Goal: Information Seeking & Learning: Check status

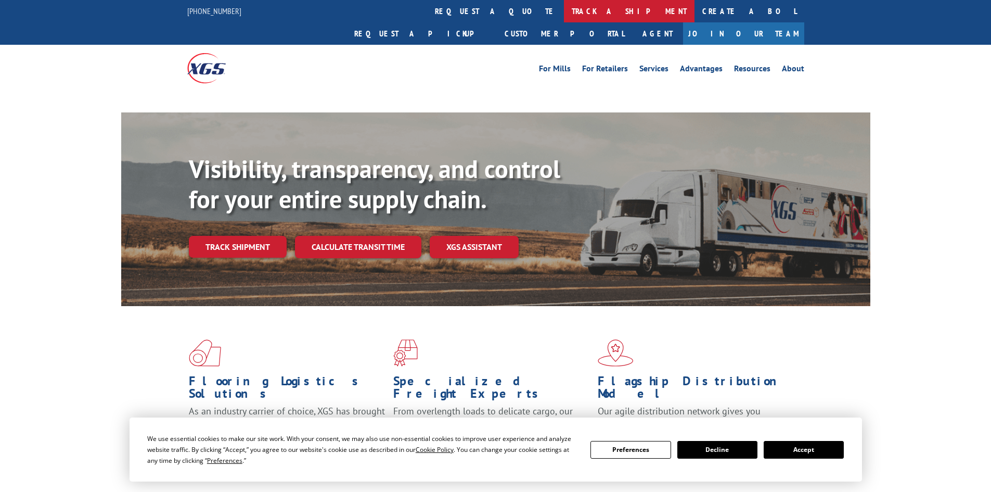
click at [564, 8] on link "track a shipment" at bounding box center [629, 11] width 131 height 22
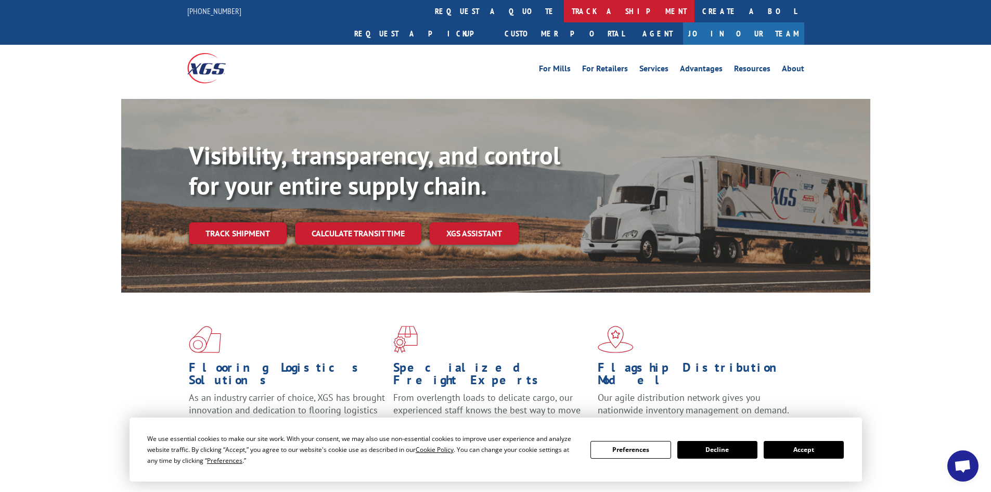
click at [564, 12] on link "track a shipment" at bounding box center [629, 11] width 131 height 22
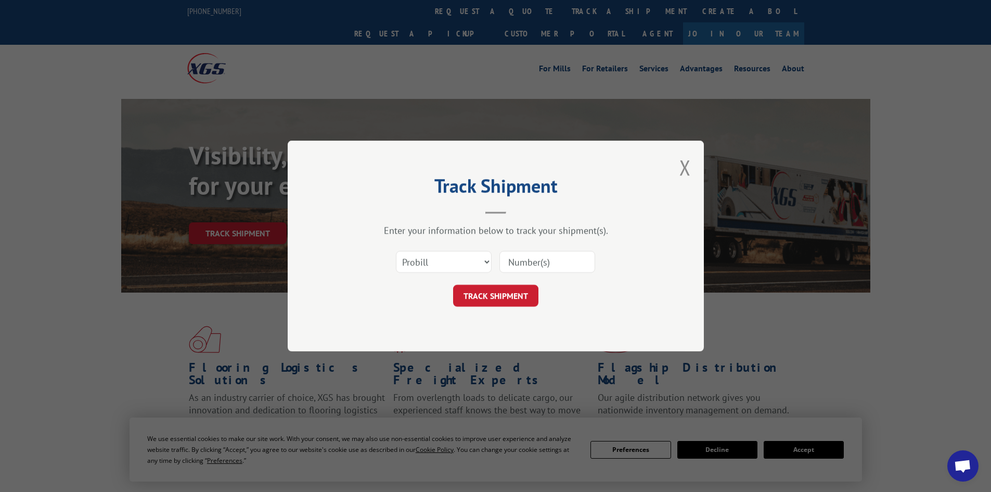
paste input "472377"
type input "472377"
click at [458, 257] on select "Select category... Probill BOL PO" at bounding box center [444, 262] width 96 height 22
select select "bol"
click at [396, 251] on select "Select category... Probill BOL PO" at bounding box center [444, 262] width 96 height 22
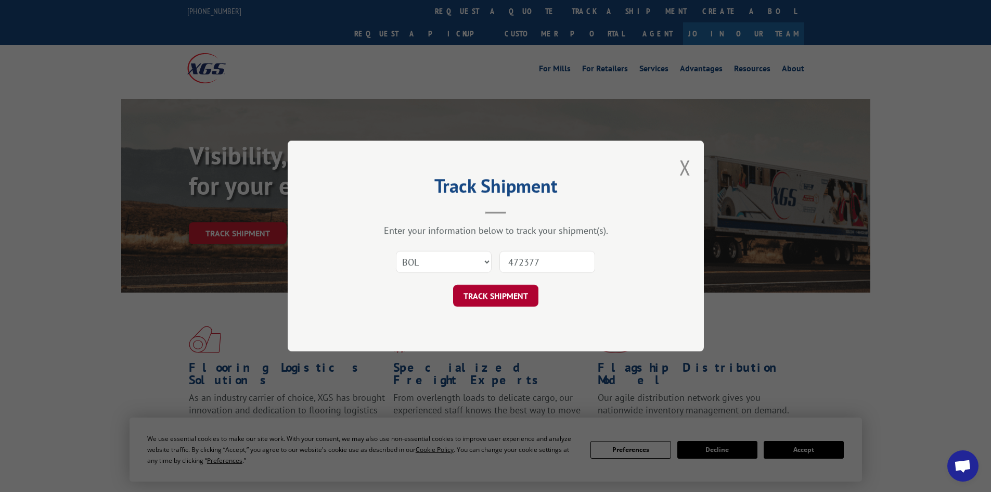
click at [497, 289] on button "TRACK SHIPMENT" at bounding box center [495, 296] width 85 height 22
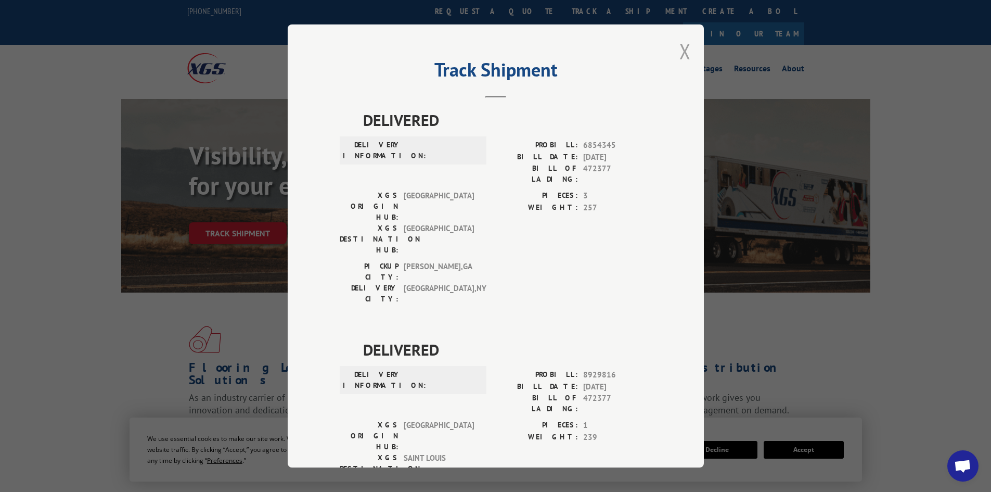
click at [681, 54] on button "Close modal" at bounding box center [685, 51] width 11 height 28
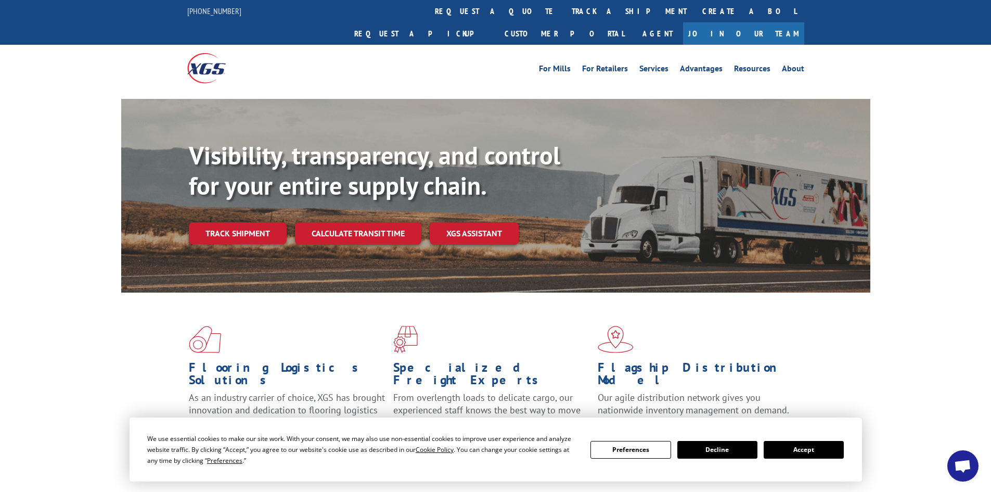
click at [705, 446] on button "Decline" at bounding box center [717, 450] width 80 height 18
